Goal: Task Accomplishment & Management: Complete application form

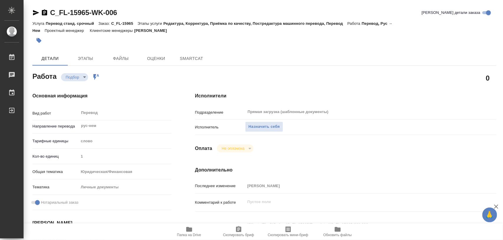
type textarea "x"
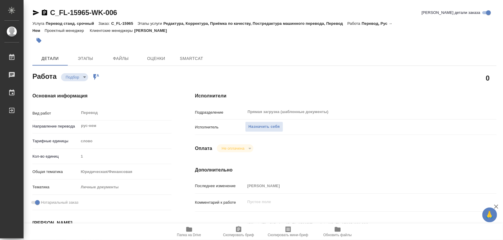
type textarea "x"
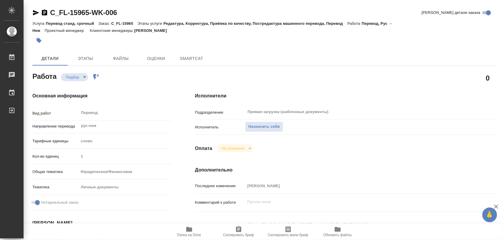
type textarea "x"
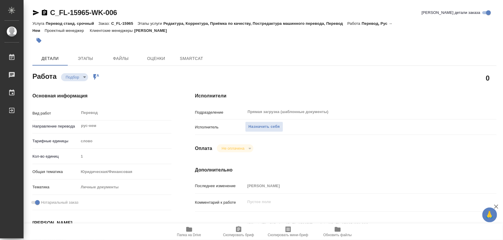
type textarea "x"
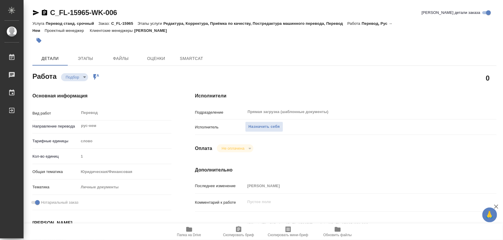
type textarea "x"
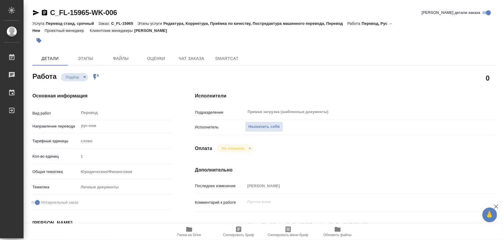
type textarea "x"
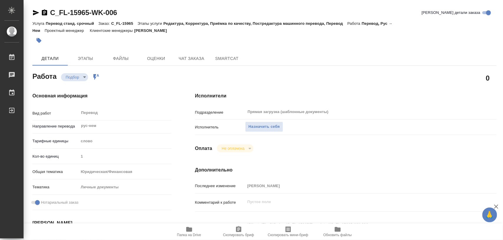
type textarea "x"
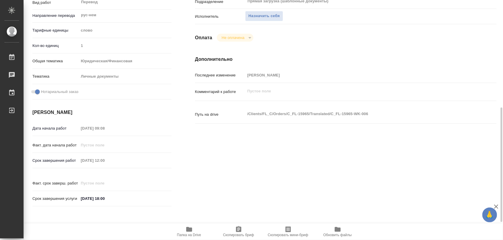
scroll to position [184, 0]
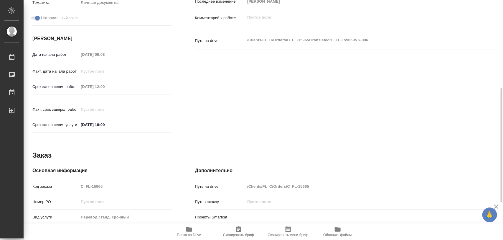
click at [192, 228] on icon "button" at bounding box center [189, 229] width 6 height 5
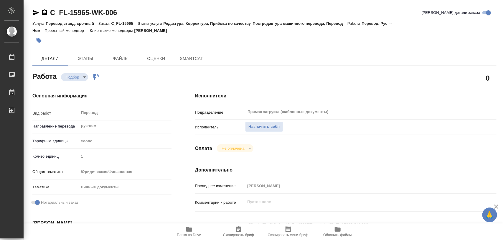
type textarea "x"
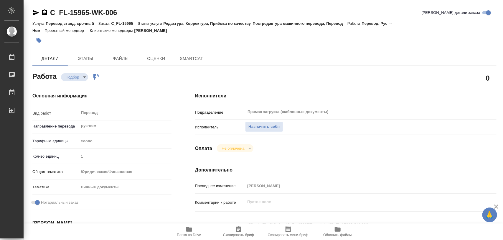
type textarea "x"
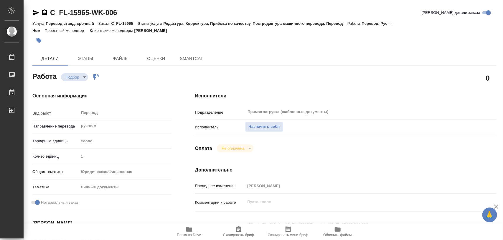
type textarea "x"
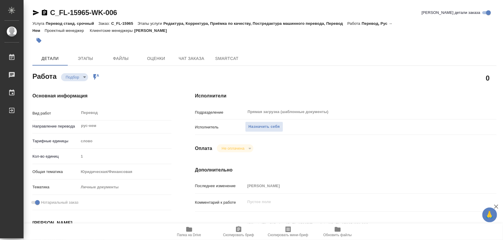
type textarea "x"
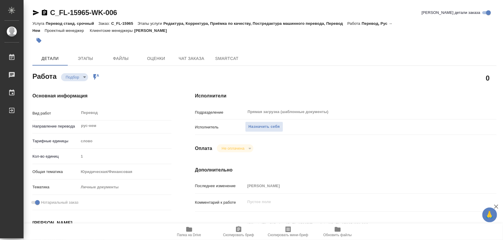
type textarea "x"
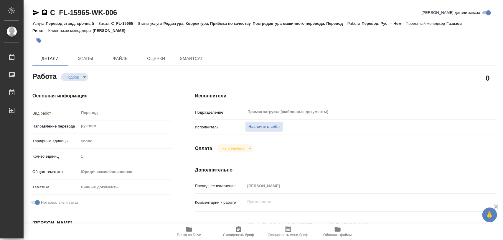
type textarea "x"
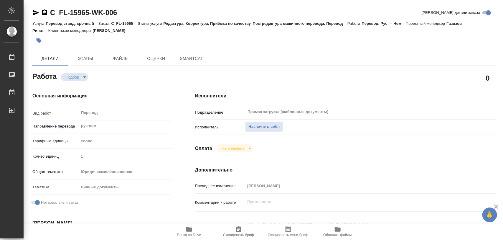
type textarea "x"
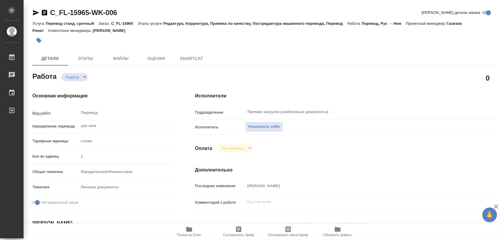
type textarea "x"
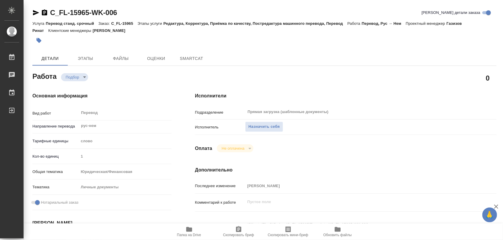
type textarea "x"
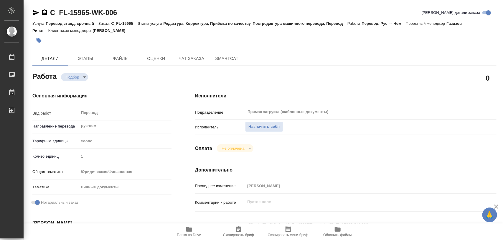
type textarea "x"
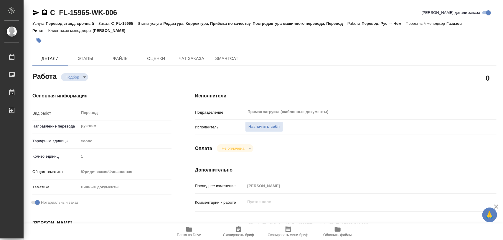
type textarea "x"
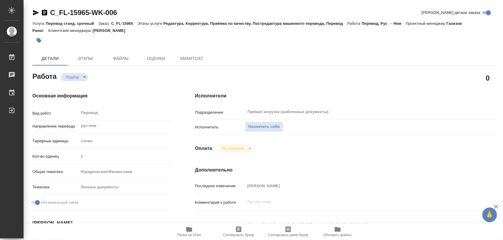
type textarea "x"
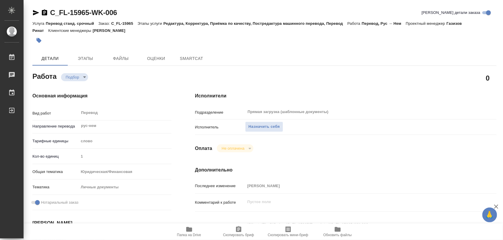
type textarea "x"
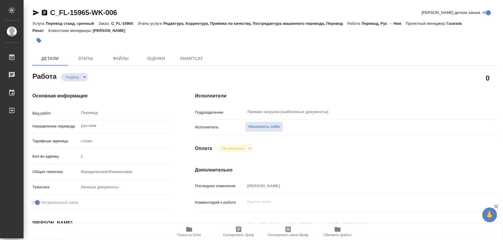
type textarea "x"
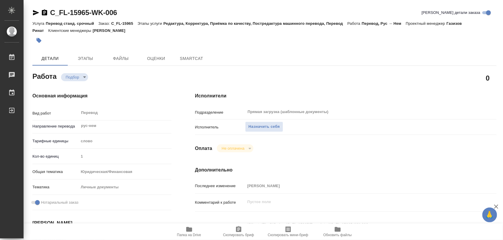
type textarea "x"
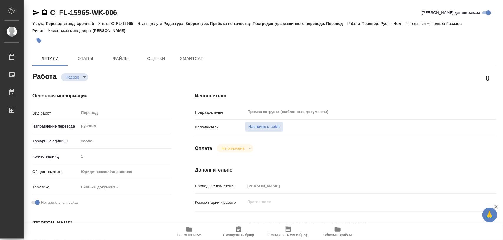
type textarea "x"
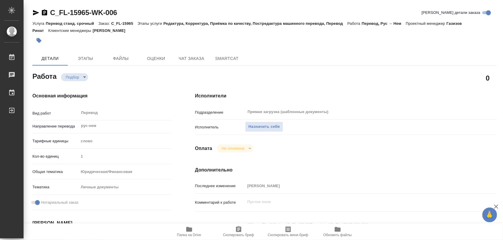
type textarea "x"
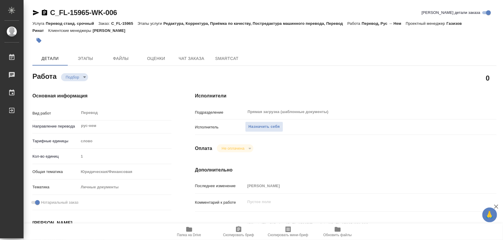
type textarea "x"
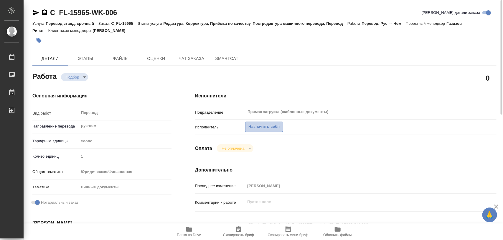
click at [268, 127] on span "Назначить себя" at bounding box center [263, 126] width 31 height 7
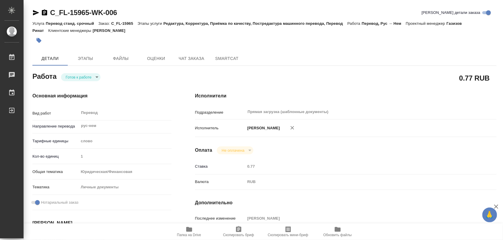
click at [99, 77] on body "🙏 .cls-1 fill:#fff; AWATERA Iglakov Maksim Работы 0 Чаты График Выйти C_FL-1596…" at bounding box center [251, 120] width 503 height 240
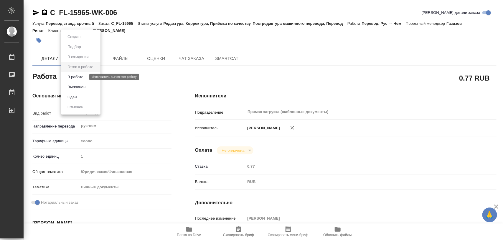
click at [85, 74] on button "В работе" at bounding box center [75, 77] width 19 height 6
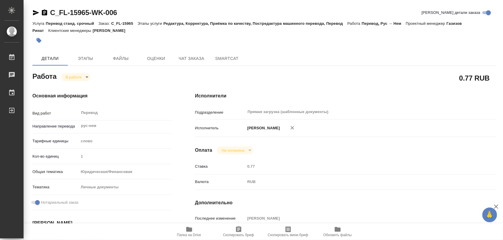
type textarea "x"
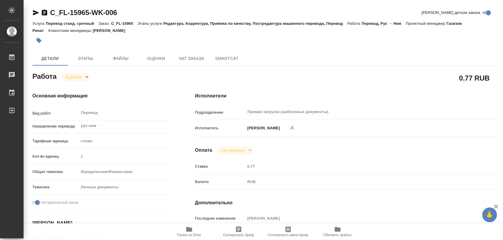
type textarea "x"
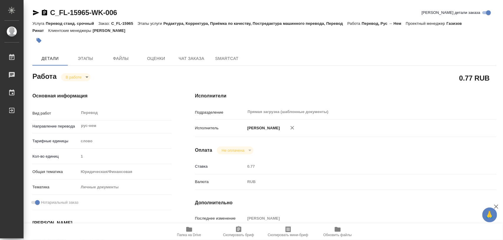
type textarea "x"
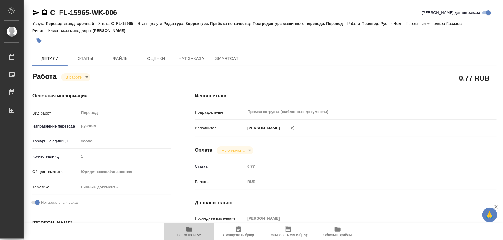
click at [192, 232] on icon "button" at bounding box center [189, 228] width 7 height 7
click at [192, 233] on span "Папка на Drive" at bounding box center [189, 234] width 24 height 4
click at [40, 40] on icon "button" at bounding box center [39, 40] width 5 height 5
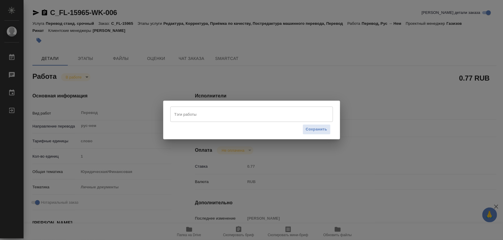
click at [240, 116] on input "Тэги работы" at bounding box center [246, 114] width 146 height 10
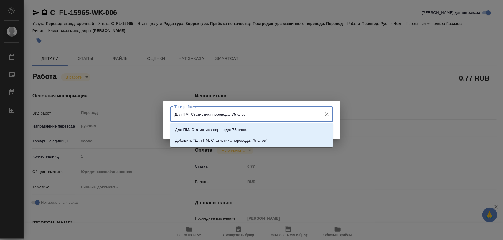
type input "Для ПМ. Статистика перевода: 75 слов."
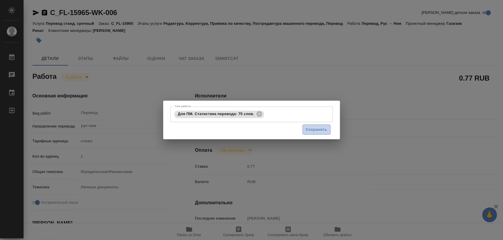
click at [327, 128] on span "Сохранить" at bounding box center [317, 129] width 22 height 7
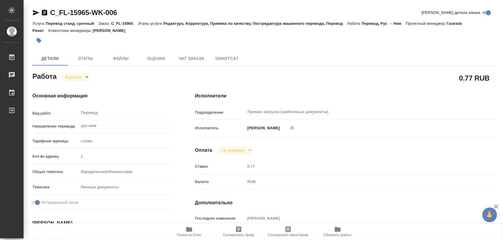
type input "inProgress"
type textarea "Перевод"
type textarea "x"
type input "рус-нем"
type input "5a8b1489cc6b4906c91bfd90"
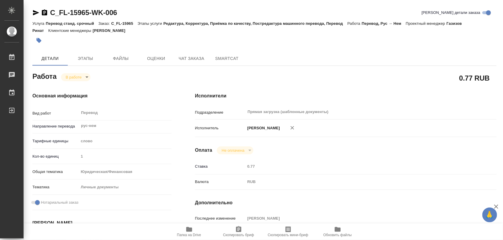
type input "1"
type input "yr-fn"
type input "5a8b8b956a9677013d343cfe"
checkbox input "true"
type input "07.10.2025 09:08"
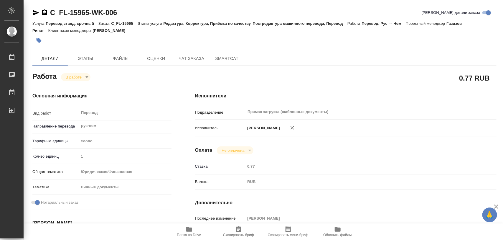
type input "07.10.2025 09:58"
type input "07.10.2025 12:00"
type input "07.10.2025 18:00"
type input "Прямая загрузка (шаблонные документы)"
type input "notPayed"
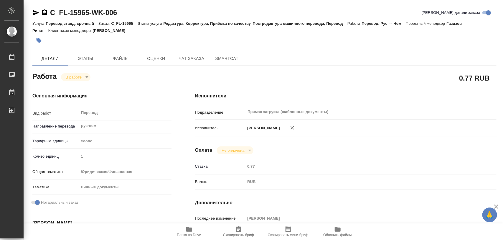
type input "0.77"
type input "RUB"
type input "[PERSON_NAME]"
type textarea "x"
type textarea "/Clients/FL_C/Orders/C_FL-15965/Translated/C_FL-15965-WK-006"
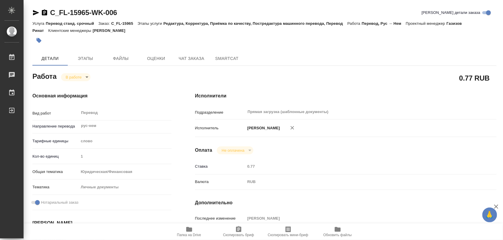
type textarea "x"
type input "C_FL-15965"
type input "Перевод станд. срочный"
type input "Редактура, Корректура, Приёмка по качеству, Постредактура машинного перевода, П…"
type input "[PERSON_NAME]"
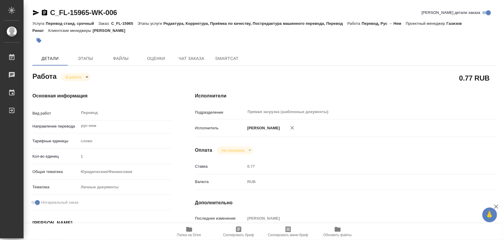
type input "/Clients/FL_C/Orders/C_FL-15965"
type textarea "x"
type textarea "Доперевод удошки будет"
type textarea "x"
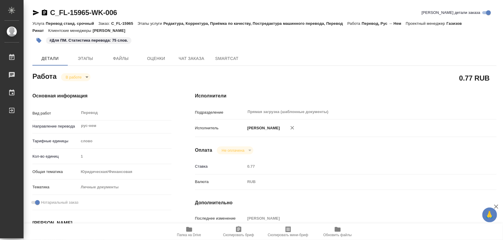
type textarea "x"
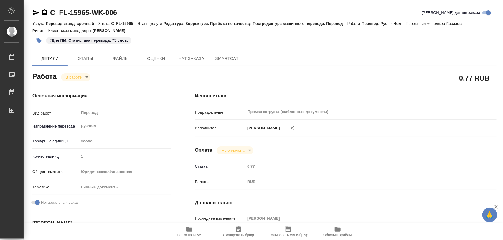
type textarea "x"
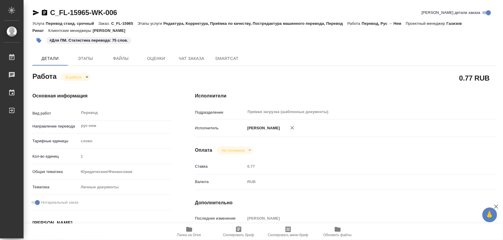
type textarea "x"
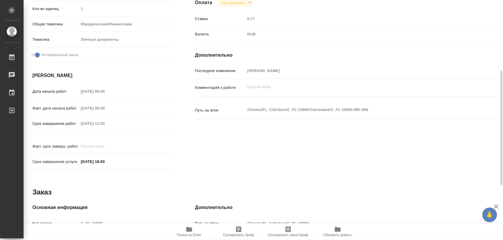
scroll to position [263, 0]
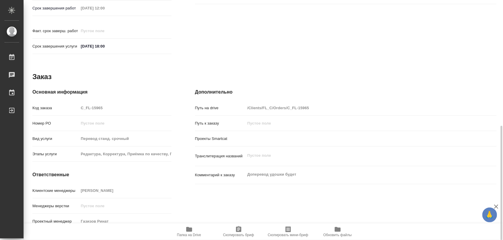
click at [241, 232] on span "Скопировать бриф" at bounding box center [238, 234] width 31 height 4
type textarea "x"
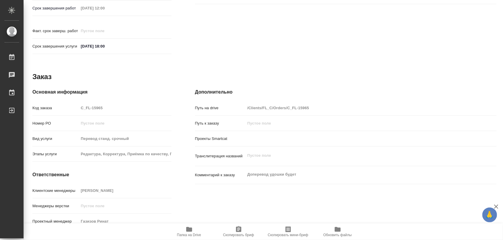
type textarea "x"
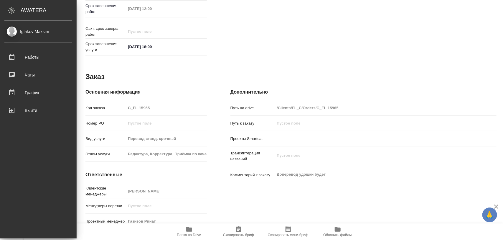
type textarea "x"
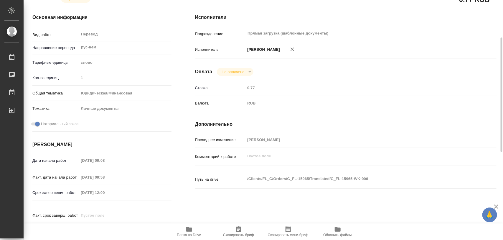
scroll to position [0, 0]
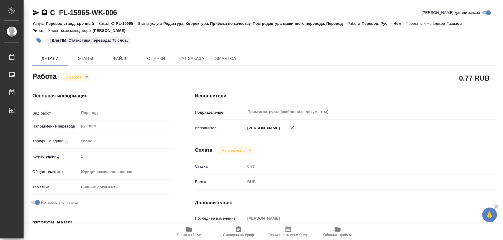
click at [39, 40] on icon "button" at bounding box center [39, 40] width 5 height 5
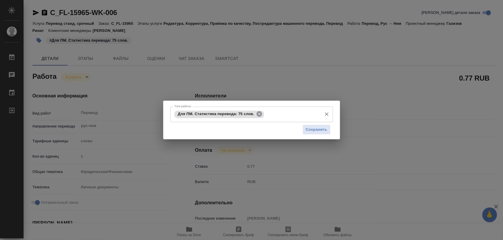
click at [259, 115] on icon at bounding box center [258, 113] width 5 height 5
click at [254, 114] on input "Тэги работы" at bounding box center [246, 114] width 146 height 10
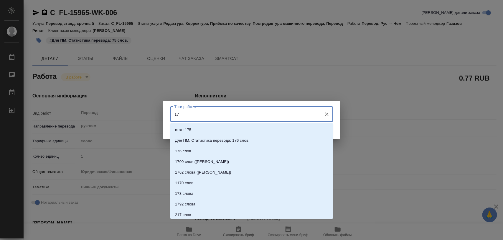
type input "175"
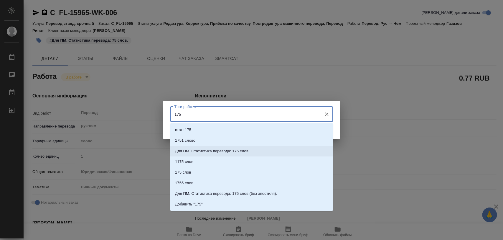
click at [217, 148] on p "Для ПМ. Статистика перевода: 175 слов." at bounding box center [212, 151] width 75 height 6
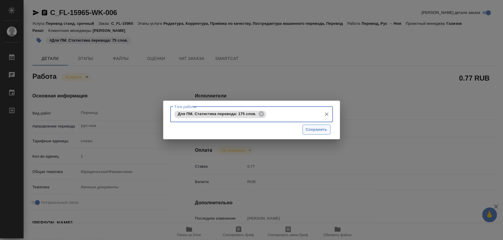
click at [309, 133] on span "Сохранить" at bounding box center [317, 129] width 22 height 7
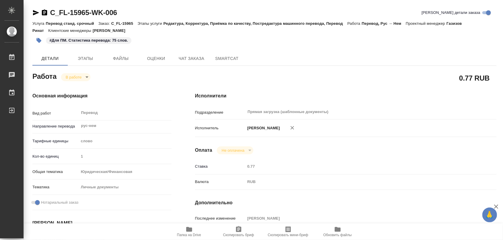
type input "inProgress"
type textarea "Перевод"
type textarea "x"
type input "рус-нем"
type input "5a8b1489cc6b4906c91bfd90"
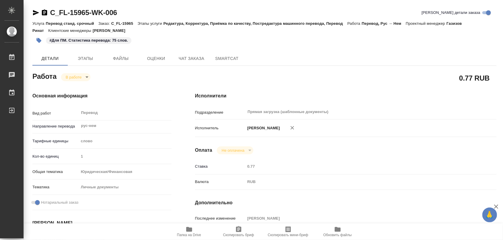
type input "1"
type input "yr-fn"
type input "5a8b8b956a9677013d343cfe"
checkbox input "true"
type input "07.10.2025 09:08"
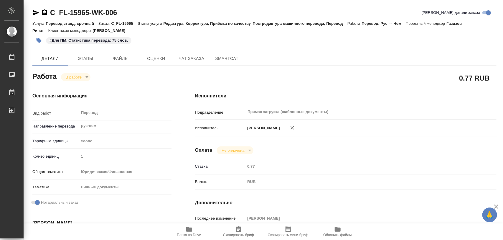
type input "07.10.2025 09:58"
type input "07.10.2025 12:00"
type input "07.10.2025 18:00"
type input "Прямая загрузка (шаблонные документы)"
type input "notPayed"
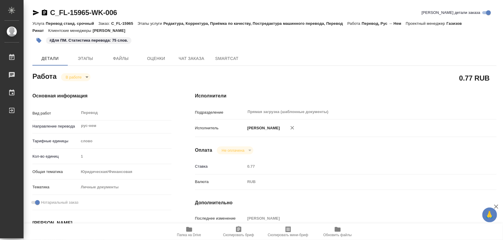
type input "0.77"
type input "RUB"
type input "[PERSON_NAME]"
type textarea "x"
type textarea "/Clients/FL_C/Orders/C_FL-15965/Translated/C_FL-15965-WK-006"
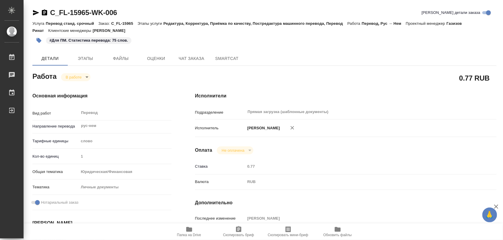
type textarea "x"
type input "C_FL-15965"
type input "Перевод станд. срочный"
type input "Редактура, Корректура, Приёмка по качеству, Постредактура машинного перевода, П…"
type input "[PERSON_NAME]"
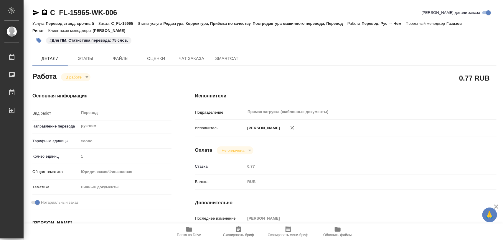
type input "/Clients/FL_C/Orders/C_FL-15965"
type textarea "x"
type textarea "Доперевод удошки будет"
type textarea "x"
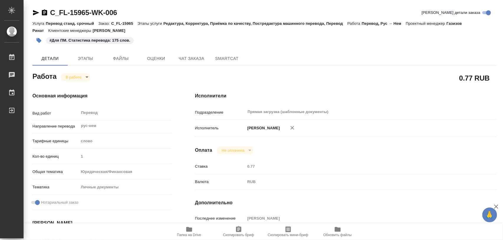
type textarea "x"
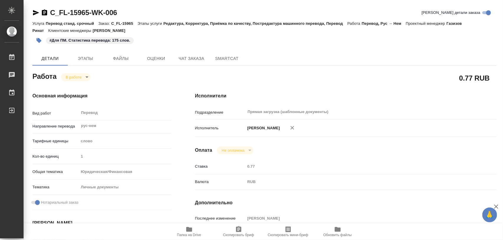
type textarea "x"
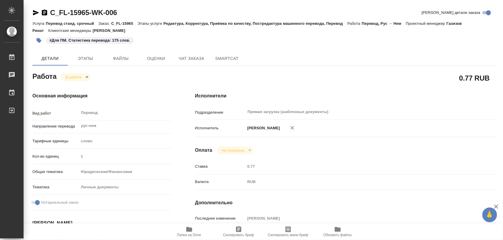
type textarea "x"
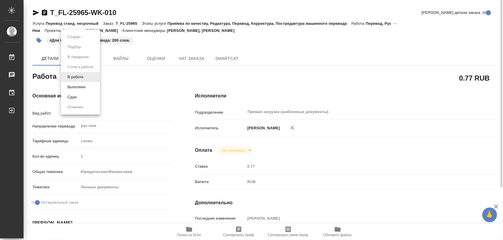
click at [88, 75] on body "🙏 .cls-1 fill:#fff; AWATERA Iglakov Maksim Работы 0 Чаты График Выйти T_FL-2596…" at bounding box center [251, 120] width 503 height 240
click at [77, 85] on button "Выполнен" at bounding box center [77, 87] width 22 height 6
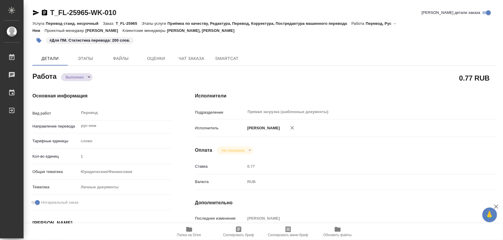
type textarea "x"
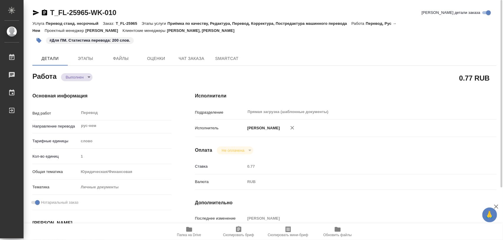
type textarea "x"
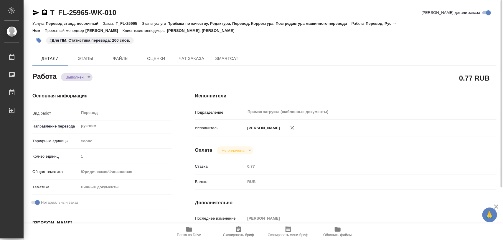
type textarea "x"
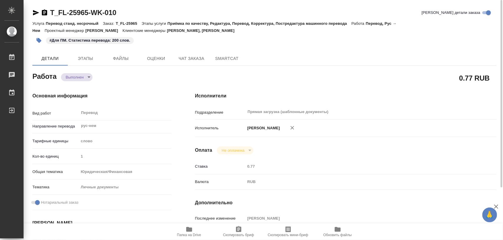
type textarea "x"
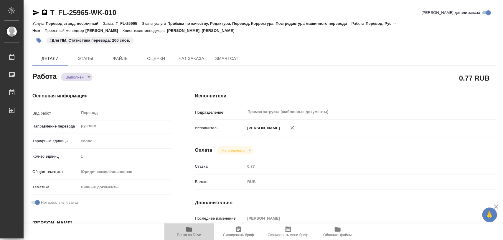
click at [192, 227] on icon "button" at bounding box center [189, 228] width 7 height 7
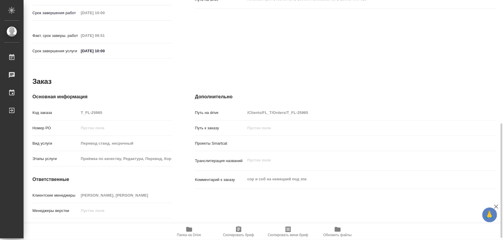
scroll to position [263, 0]
